Goal: Communication & Community: Answer question/provide support

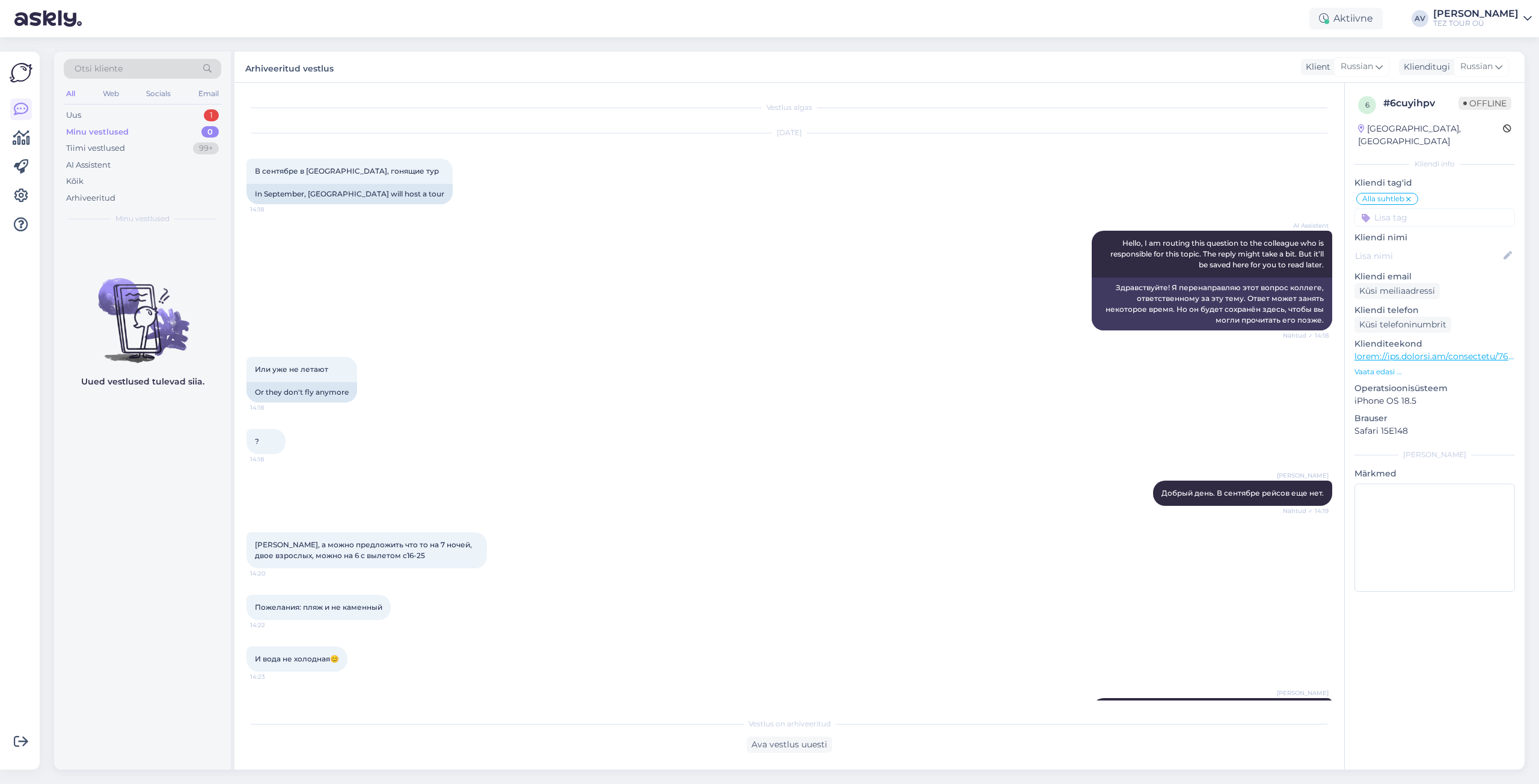
scroll to position [32, 0]
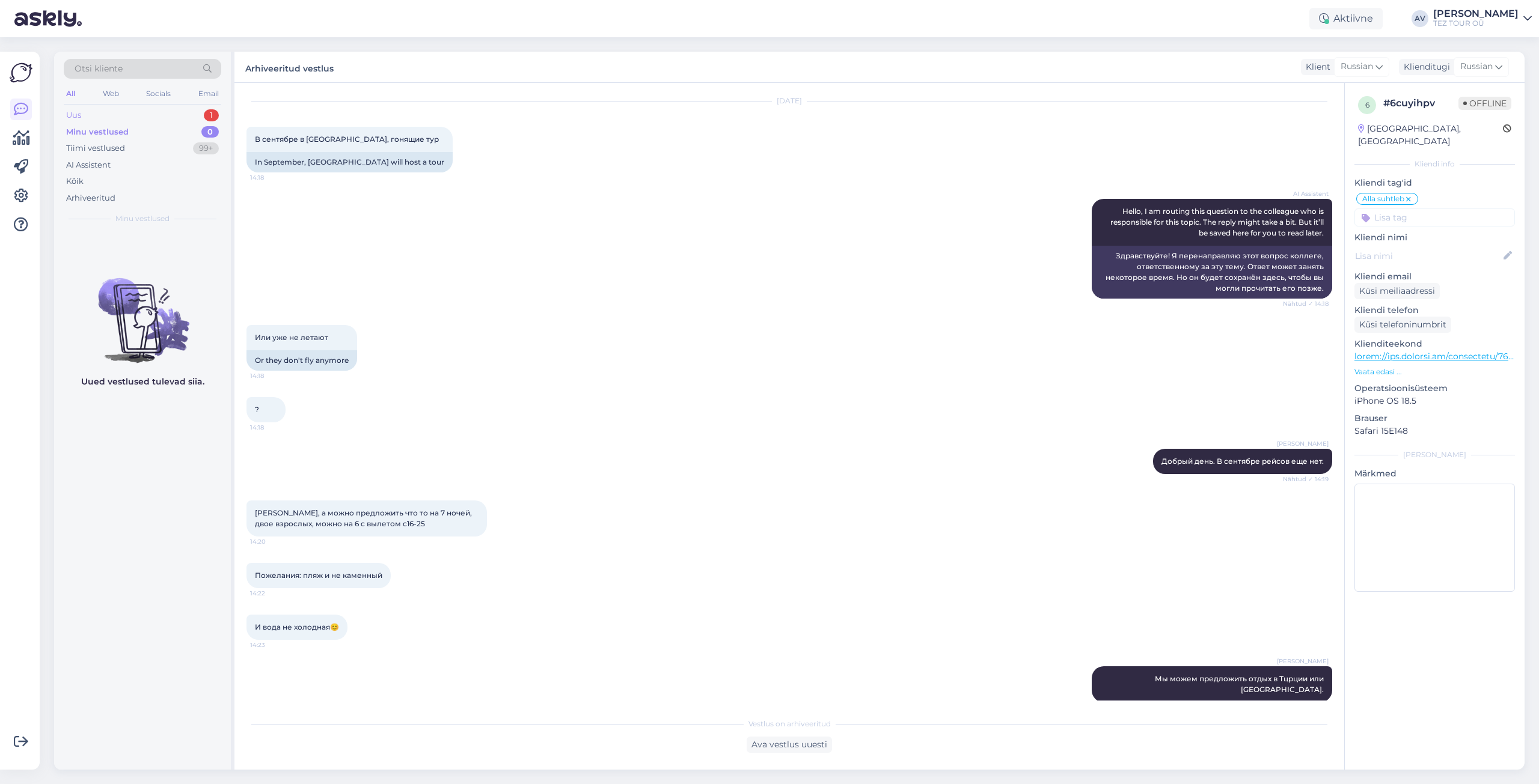
drag, startPoint x: 69, startPoint y: 121, endPoint x: 72, endPoint y: 113, distance: 8.5
click at [70, 121] on div "Uus 1" at bounding box center [142, 115] width 157 height 17
click at [72, 113] on div "Uus" at bounding box center [74, 115] width 15 height 12
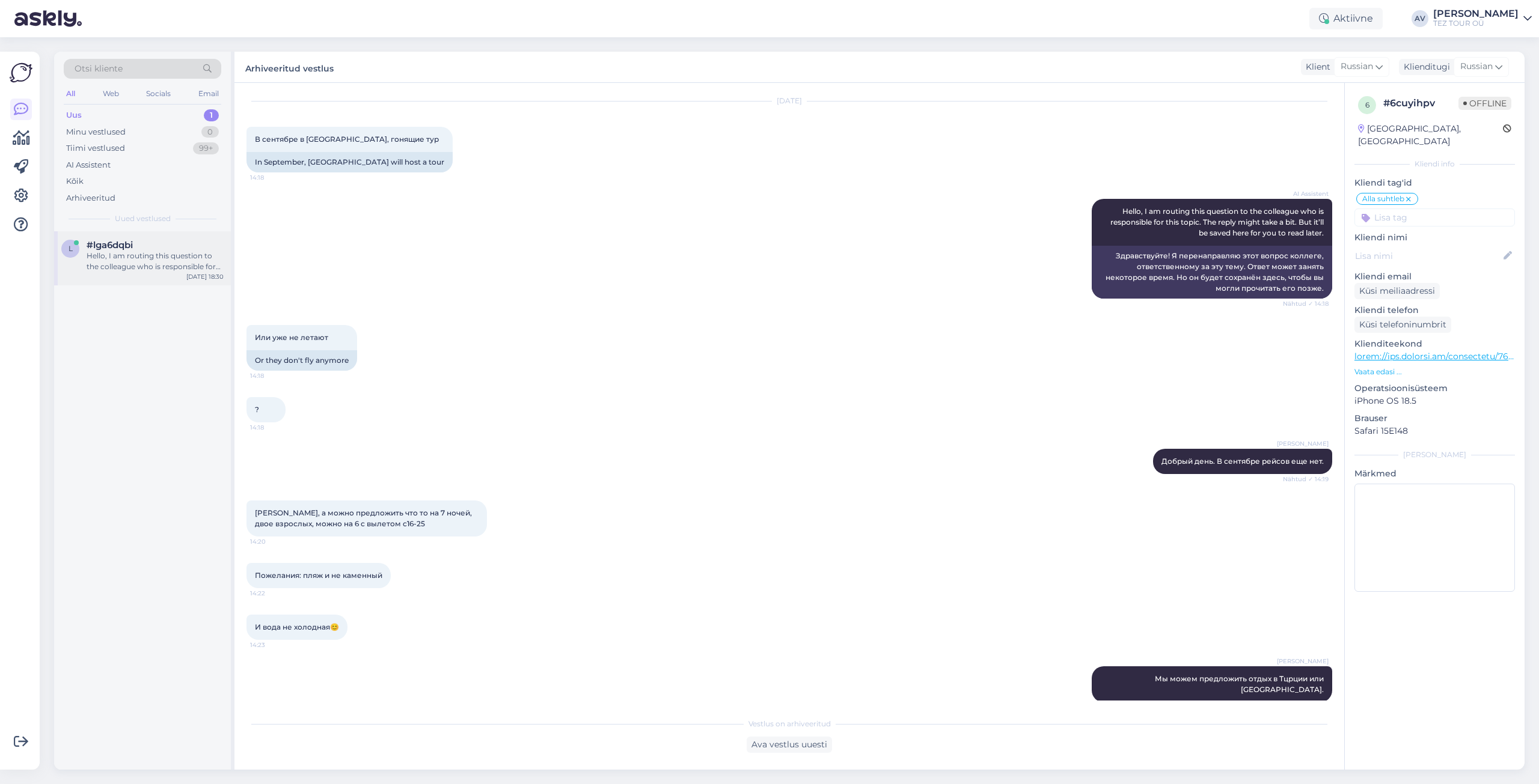
click at [114, 256] on div "Hello, I am routing this question to the colleague who is responsible for this …" at bounding box center [155, 261] width 137 height 22
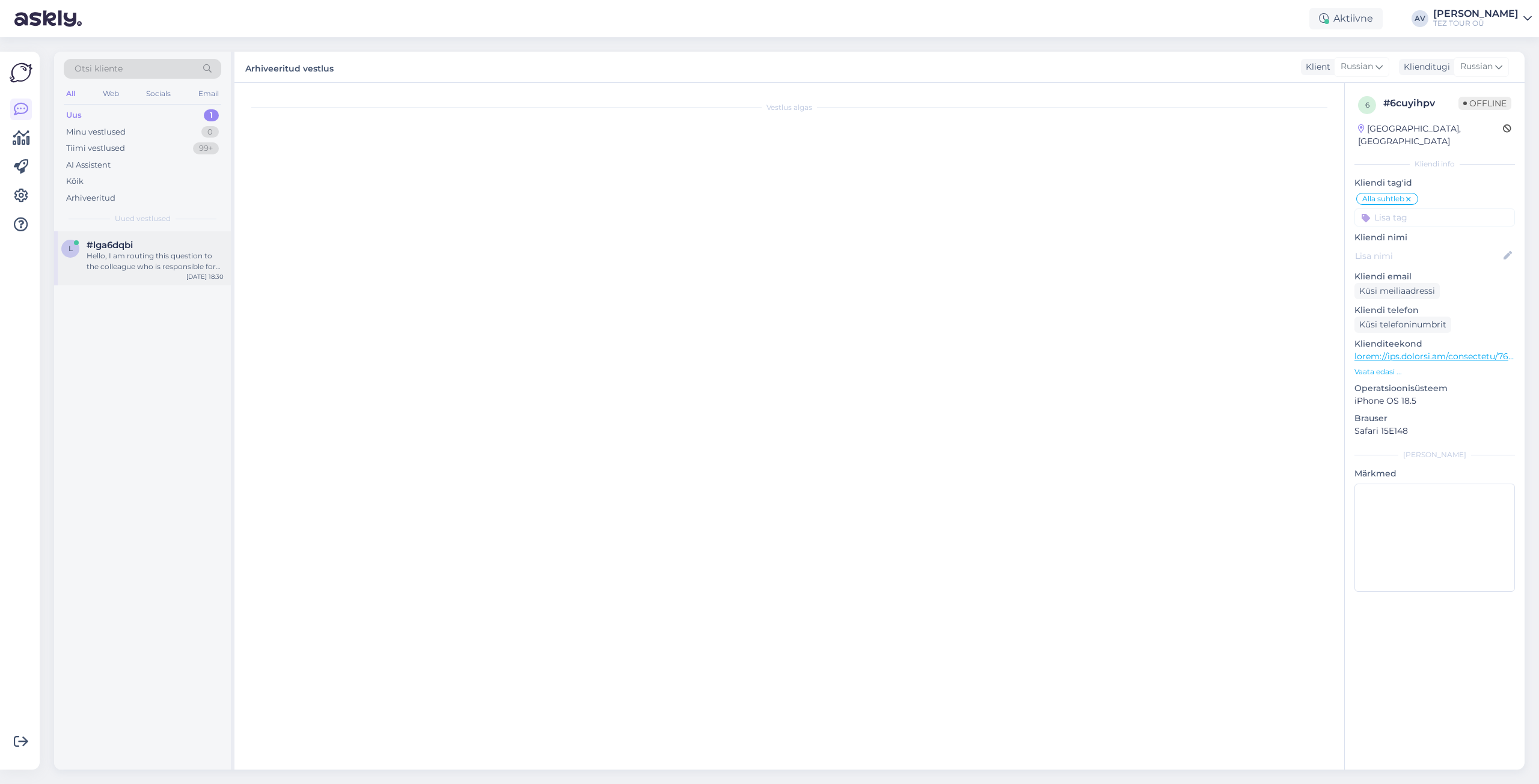
scroll to position [0, 0]
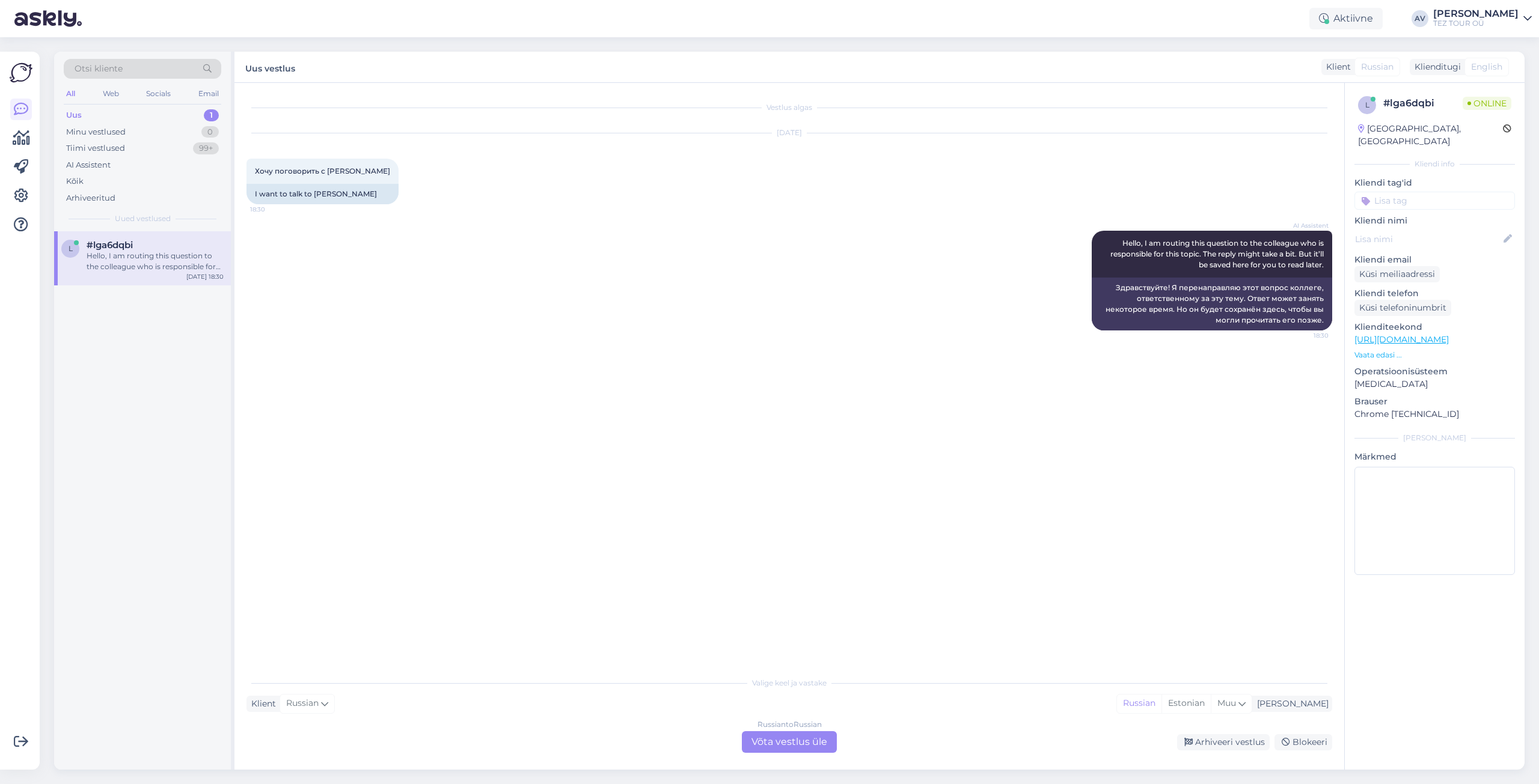
click at [779, 739] on div "Russian to Russian Võta vestlus üle" at bounding box center [789, 742] width 95 height 22
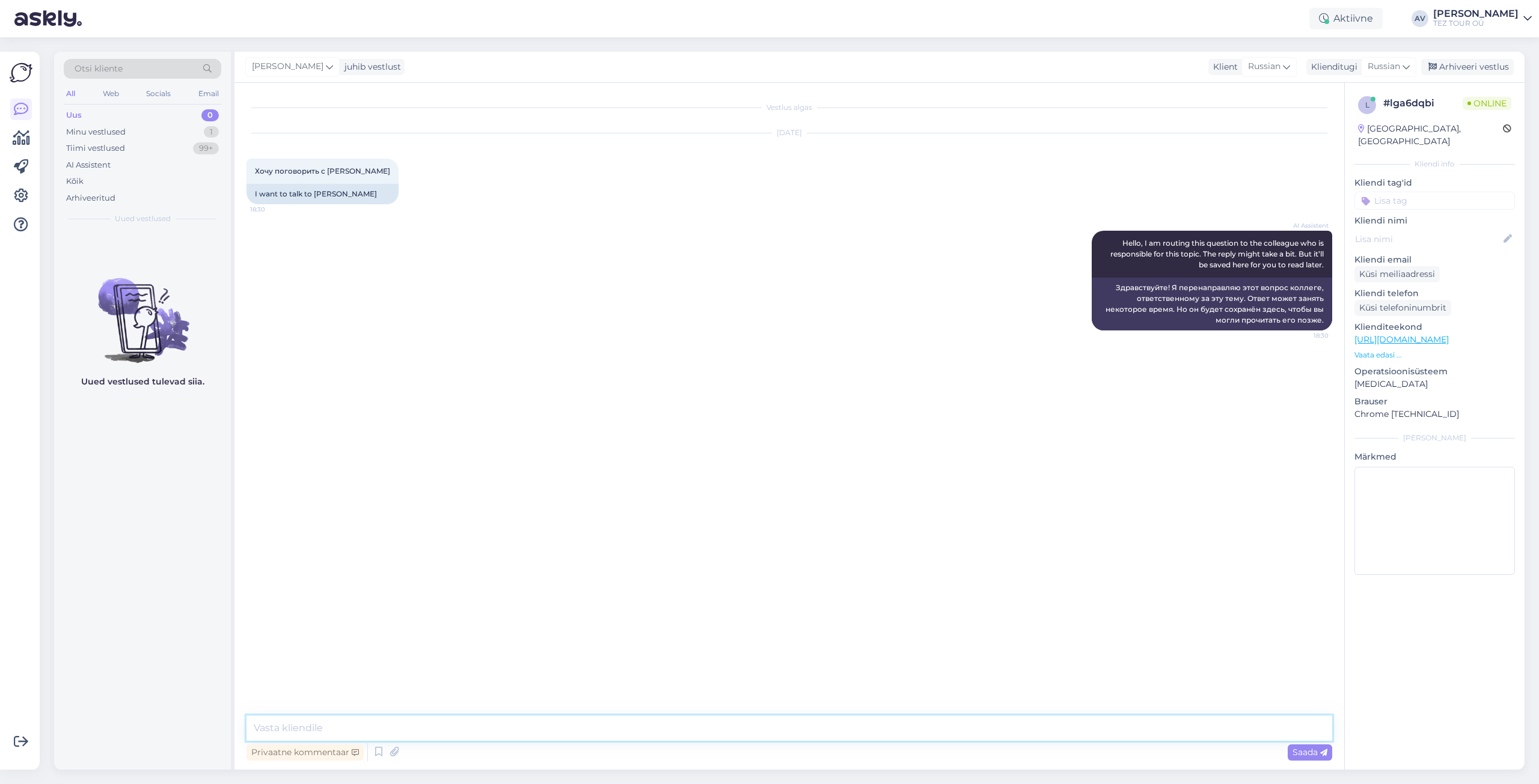
click at [733, 724] on textarea at bounding box center [789, 728] width 1086 height 25
click at [347, 727] on textarea "Добрый день. соббшите пожалуйста ваш номер телефона и я перзвоню." at bounding box center [789, 728] width 1086 height 25
click at [359, 727] on textarea "Добрый день. сообшите пожалуйста ваш номер телефона и я перзвоню." at bounding box center [789, 728] width 1086 height 25
type textarea "Добрый день. сообщите пожалуйста ваш номер телефона и я перзвоню."
click at [1310, 752] on span "Saada" at bounding box center [1310, 751] width 35 height 11
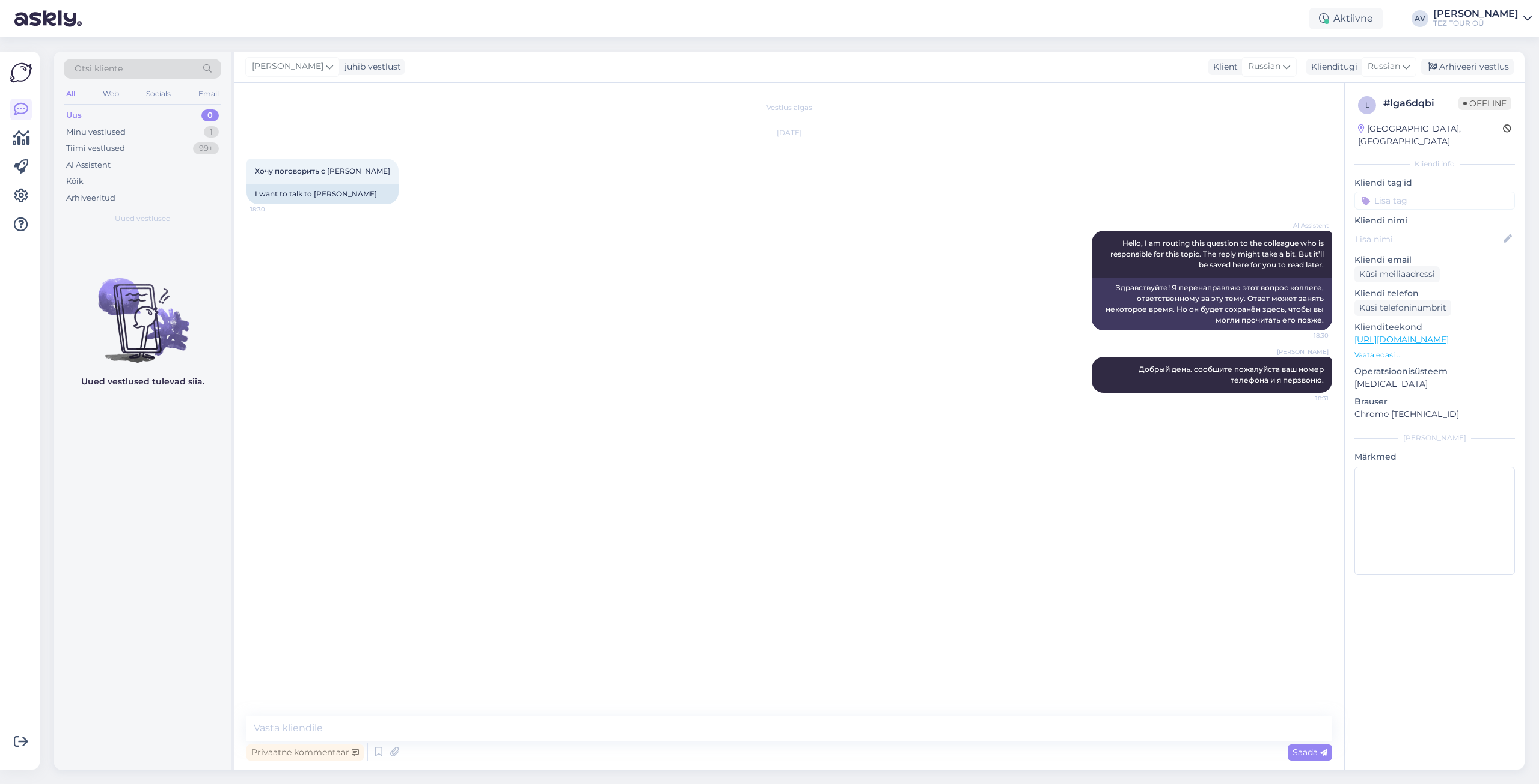
click at [1459, 192] on input at bounding box center [1434, 201] width 160 height 18
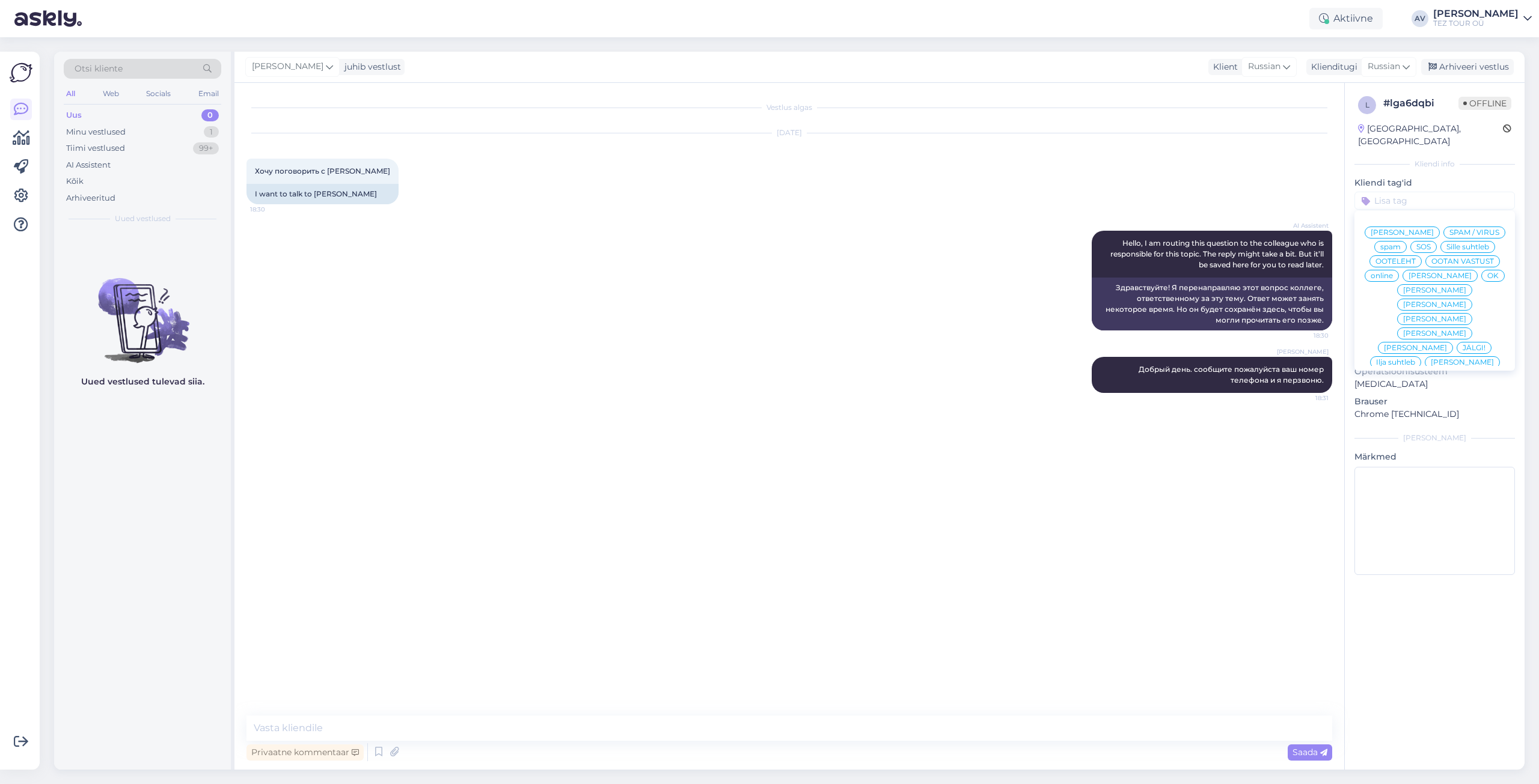
click at [1417, 416] on span "Alla suhtleb" at bounding box center [1435, 420] width 42 height 8
